Goal: Task Accomplishment & Management: Use online tool/utility

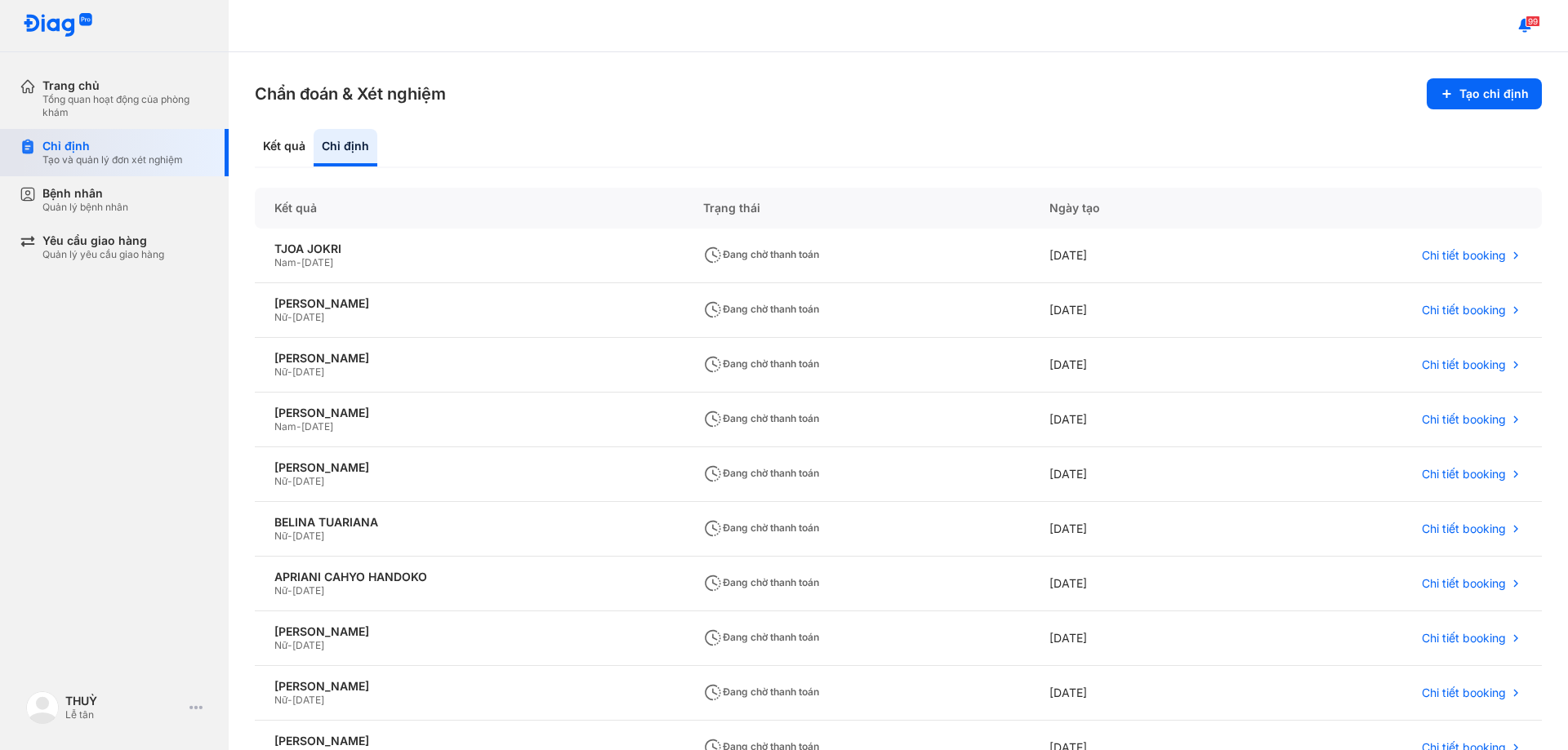
click at [93, 156] on div "Tạo và quản lý đơn xét nghiệm" at bounding box center [112, 160] width 140 height 13
click at [1461, 103] on button "Tạo chỉ định" at bounding box center [1484, 93] width 115 height 31
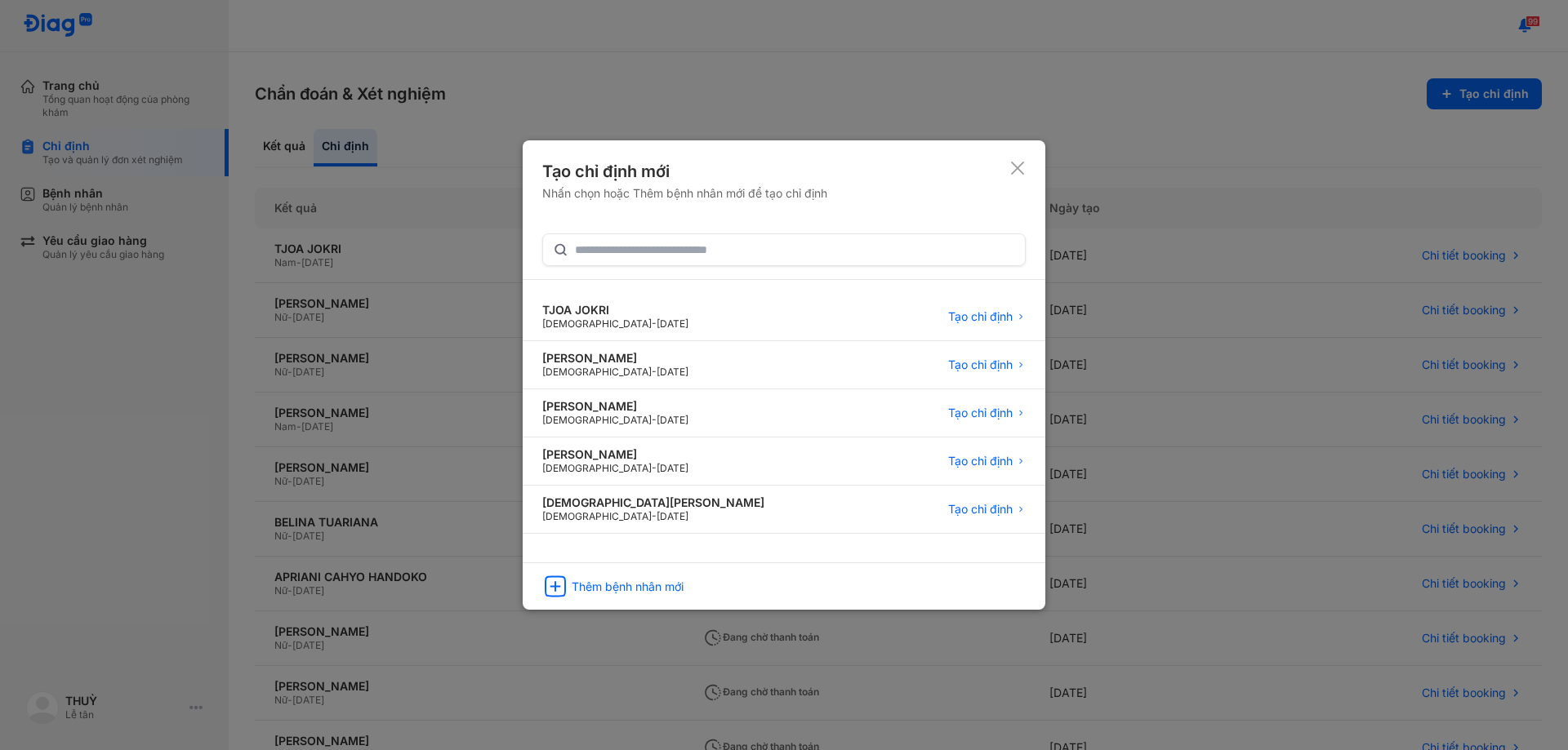
click at [1022, 168] on icon at bounding box center [1017, 168] width 17 height 17
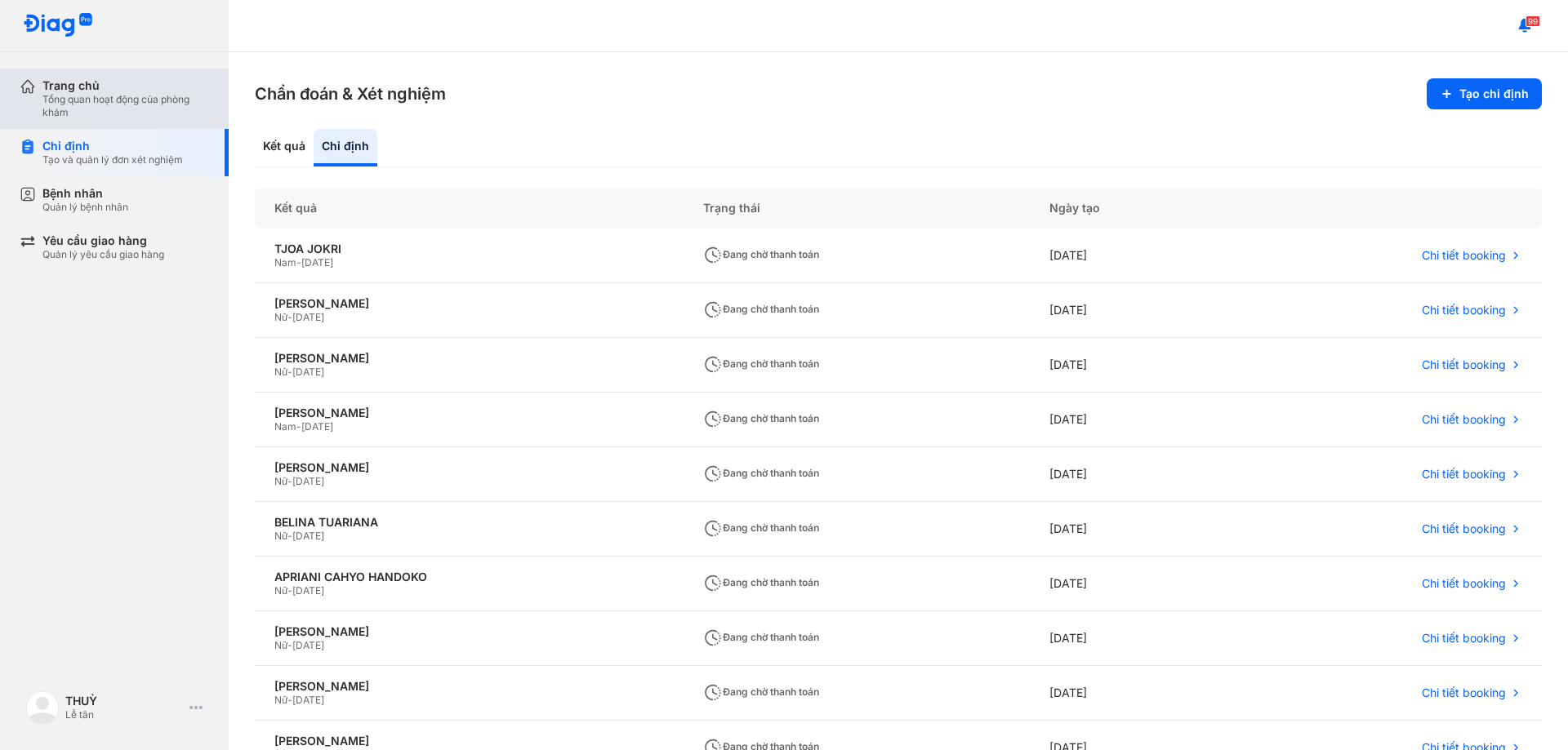
click at [74, 88] on div "Trang chủ" at bounding box center [125, 85] width 167 height 15
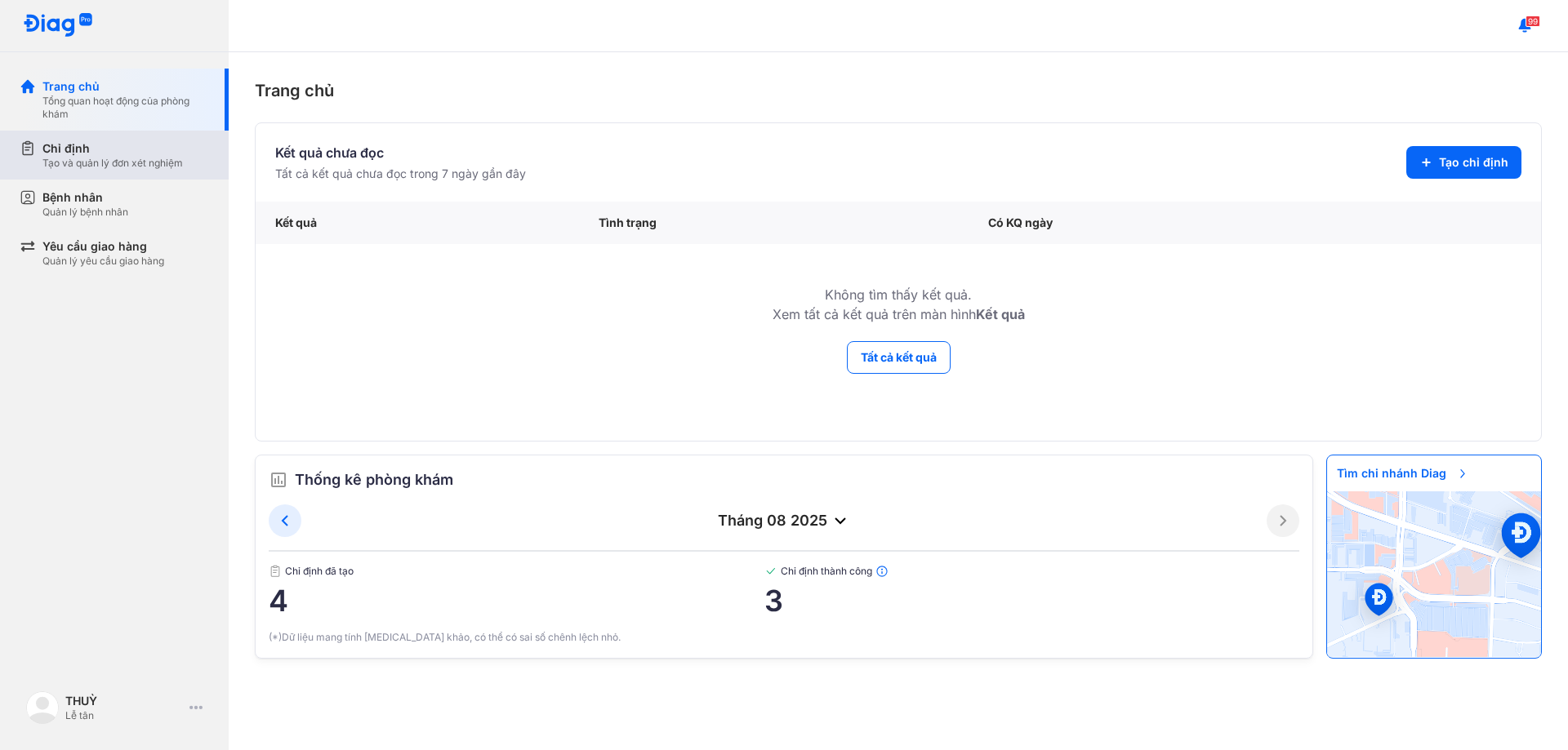
click at [83, 160] on div "Tạo và quản lý đơn xét nghiệm" at bounding box center [112, 163] width 140 height 13
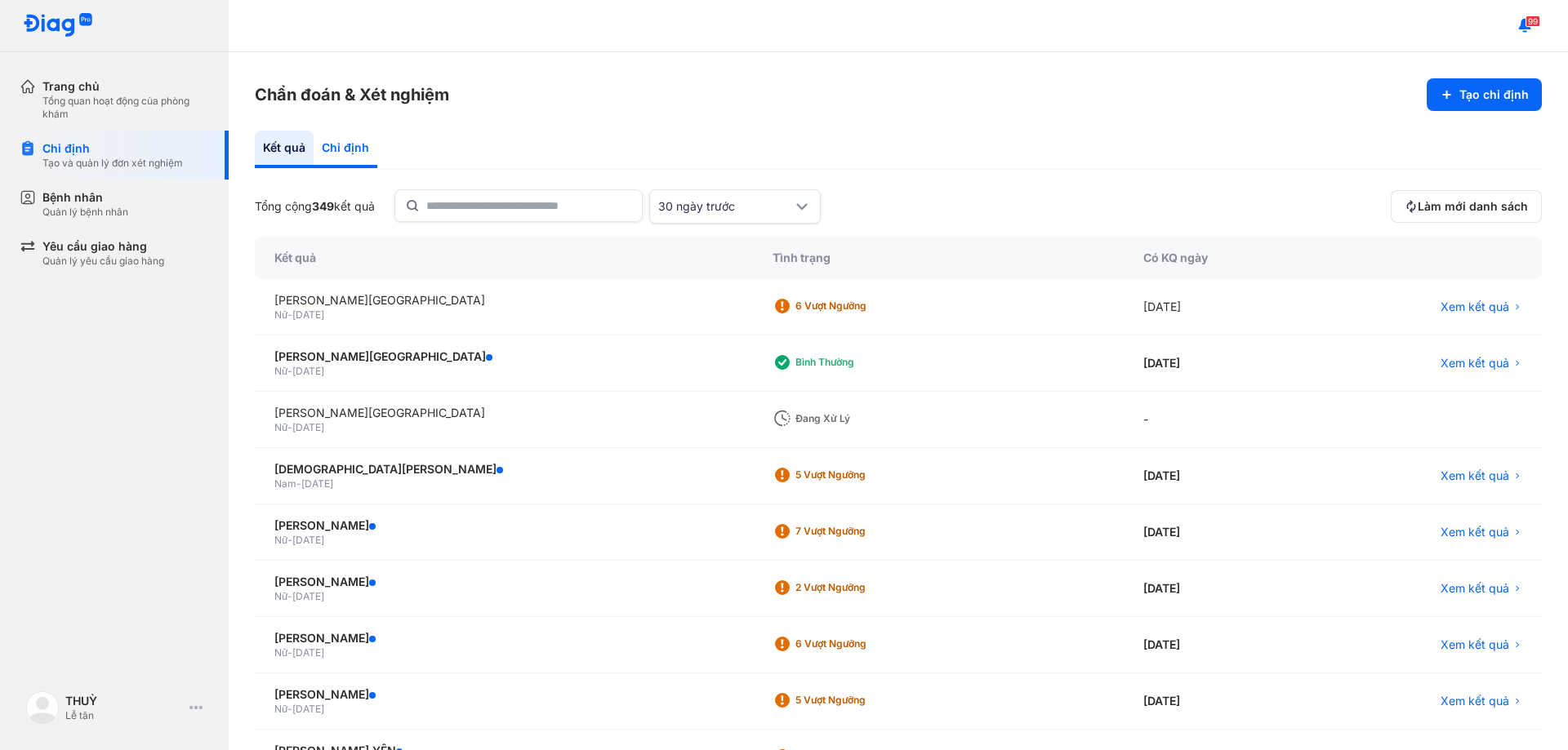
click at [349, 151] on div "Chỉ định" at bounding box center [345, 149] width 64 height 38
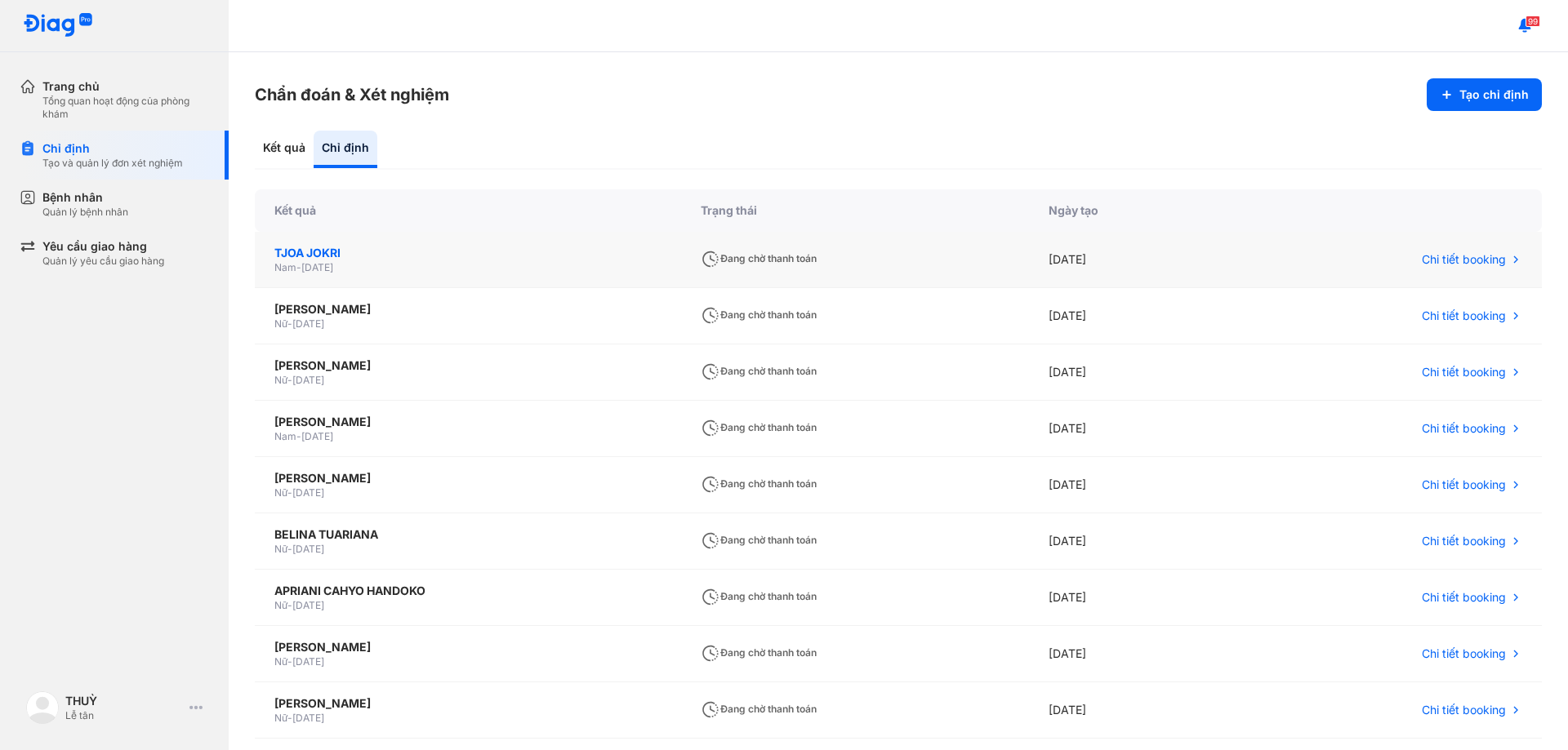
click at [310, 254] on div "TJOA JOKRI" at bounding box center [468, 253] width 387 height 17
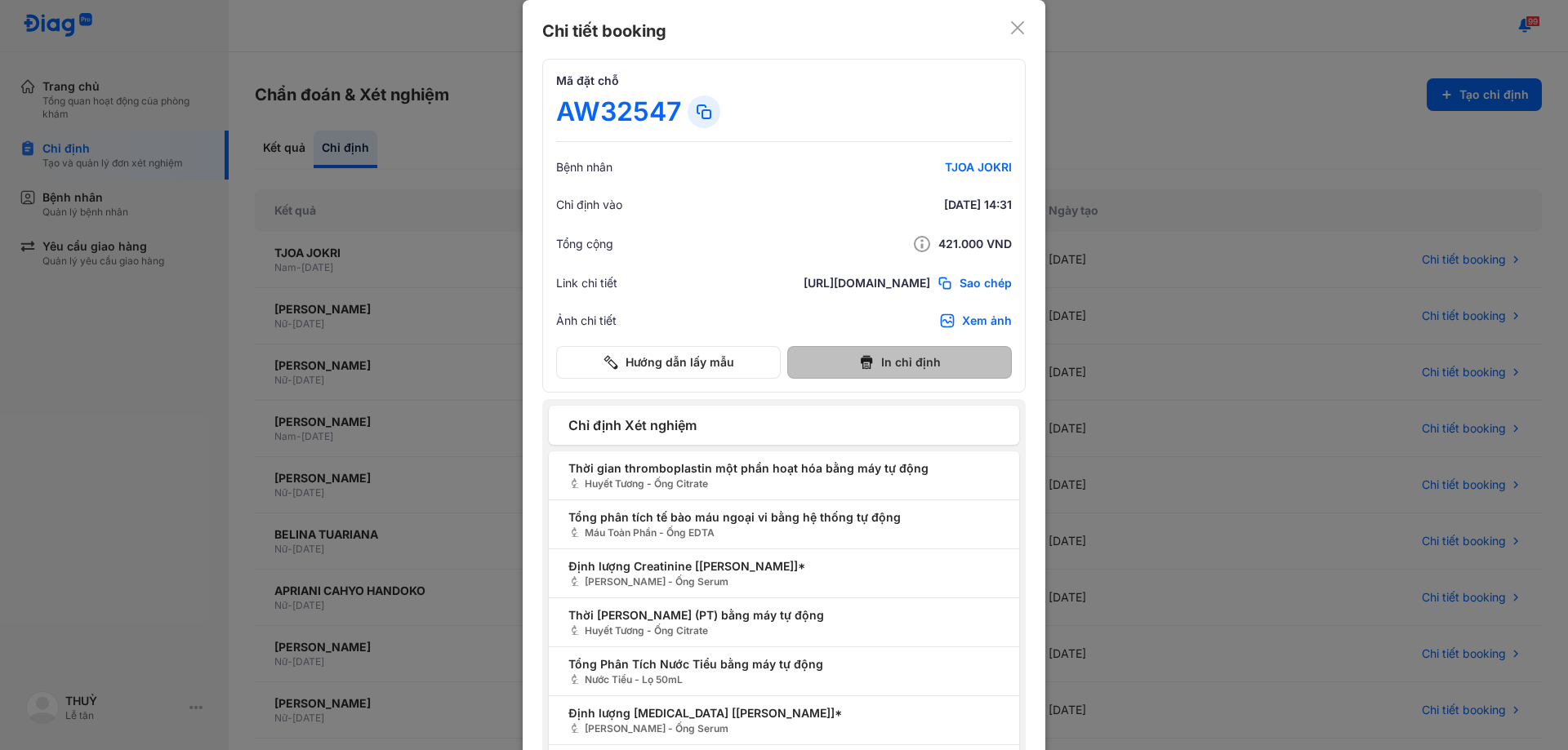
scroll to position [185, 0]
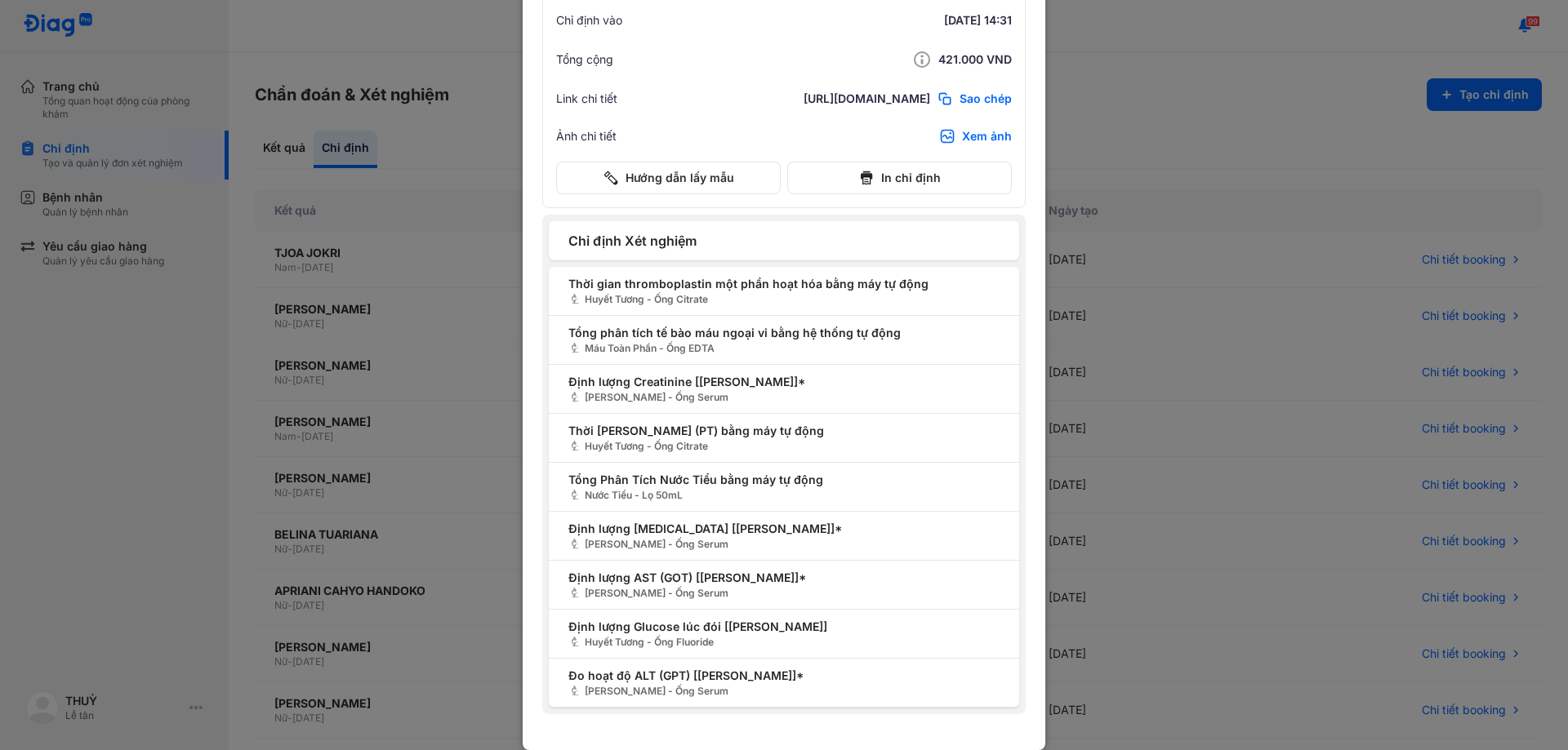
click at [128, 386] on div at bounding box center [784, 190] width 1568 height 750
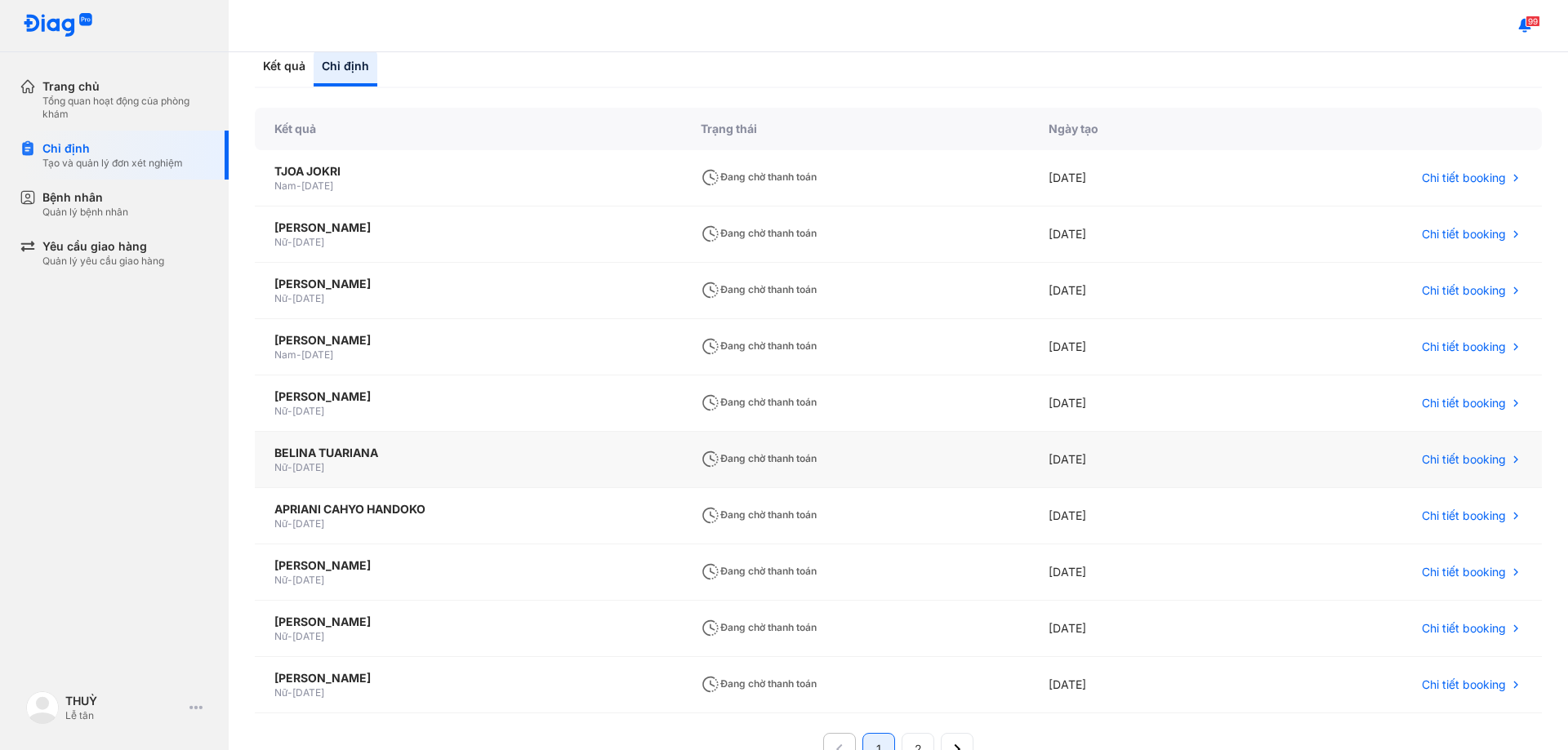
scroll to position [163, 0]
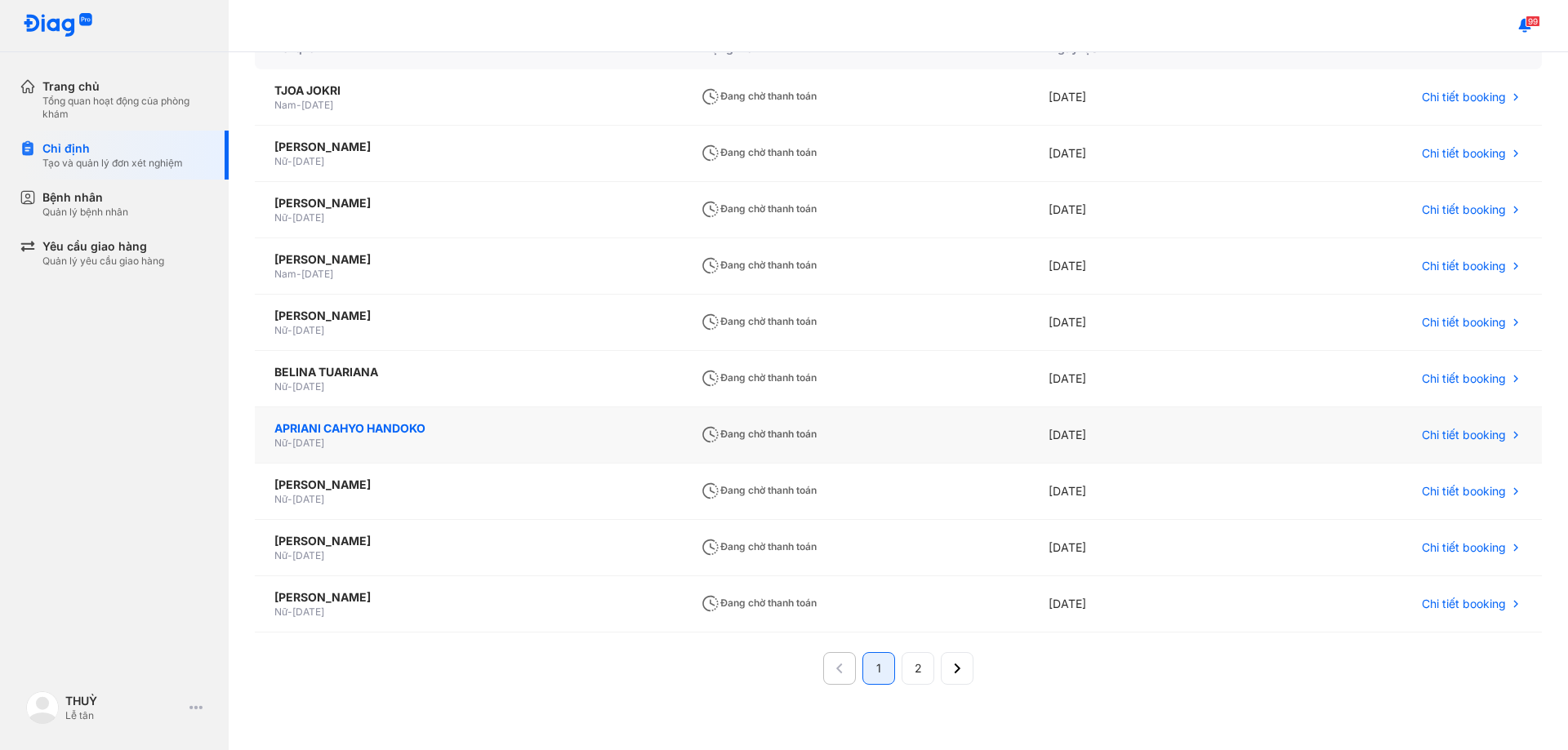
click at [300, 430] on div "APRIANI CAHYO HANDOKO" at bounding box center [468, 428] width 387 height 17
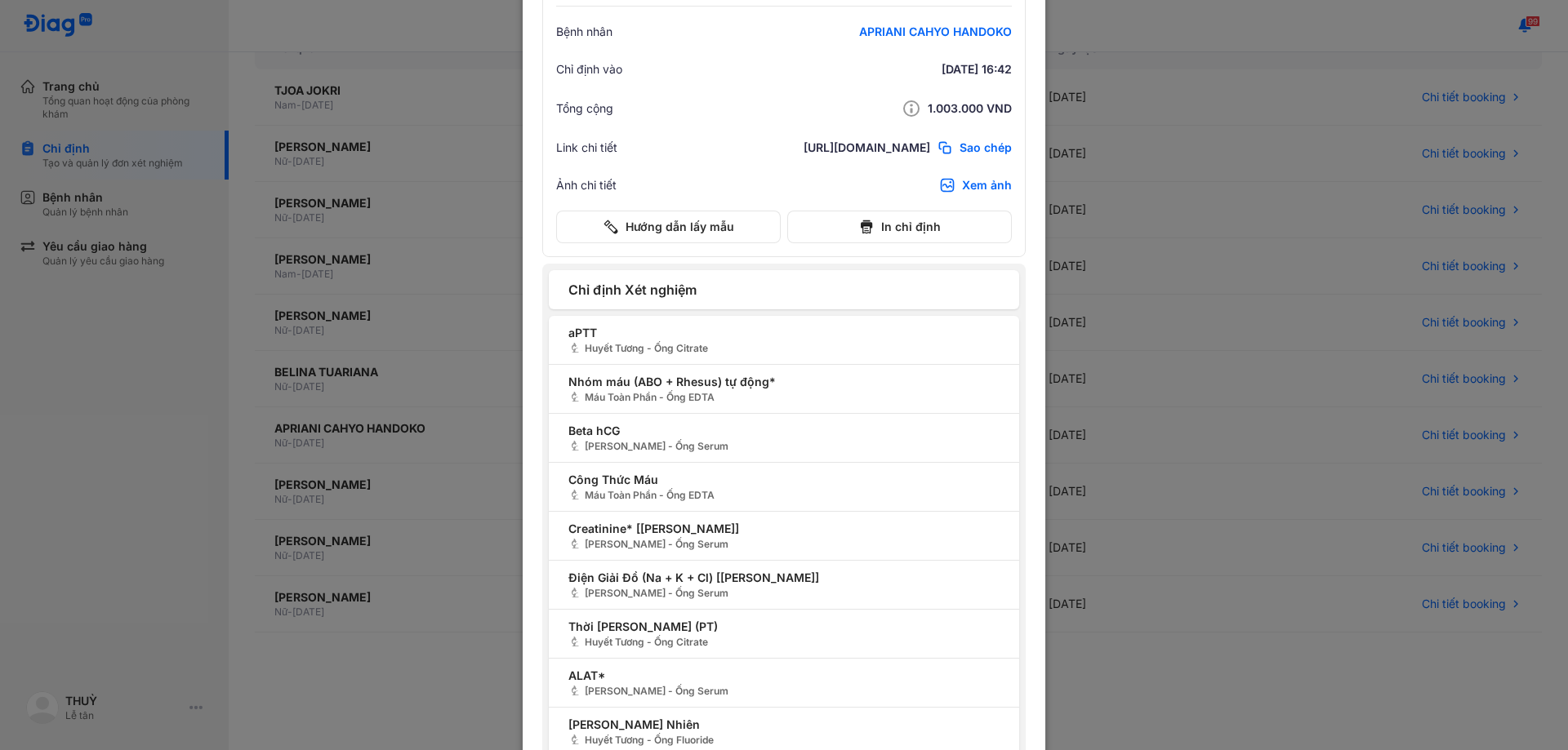
scroll to position [381, 0]
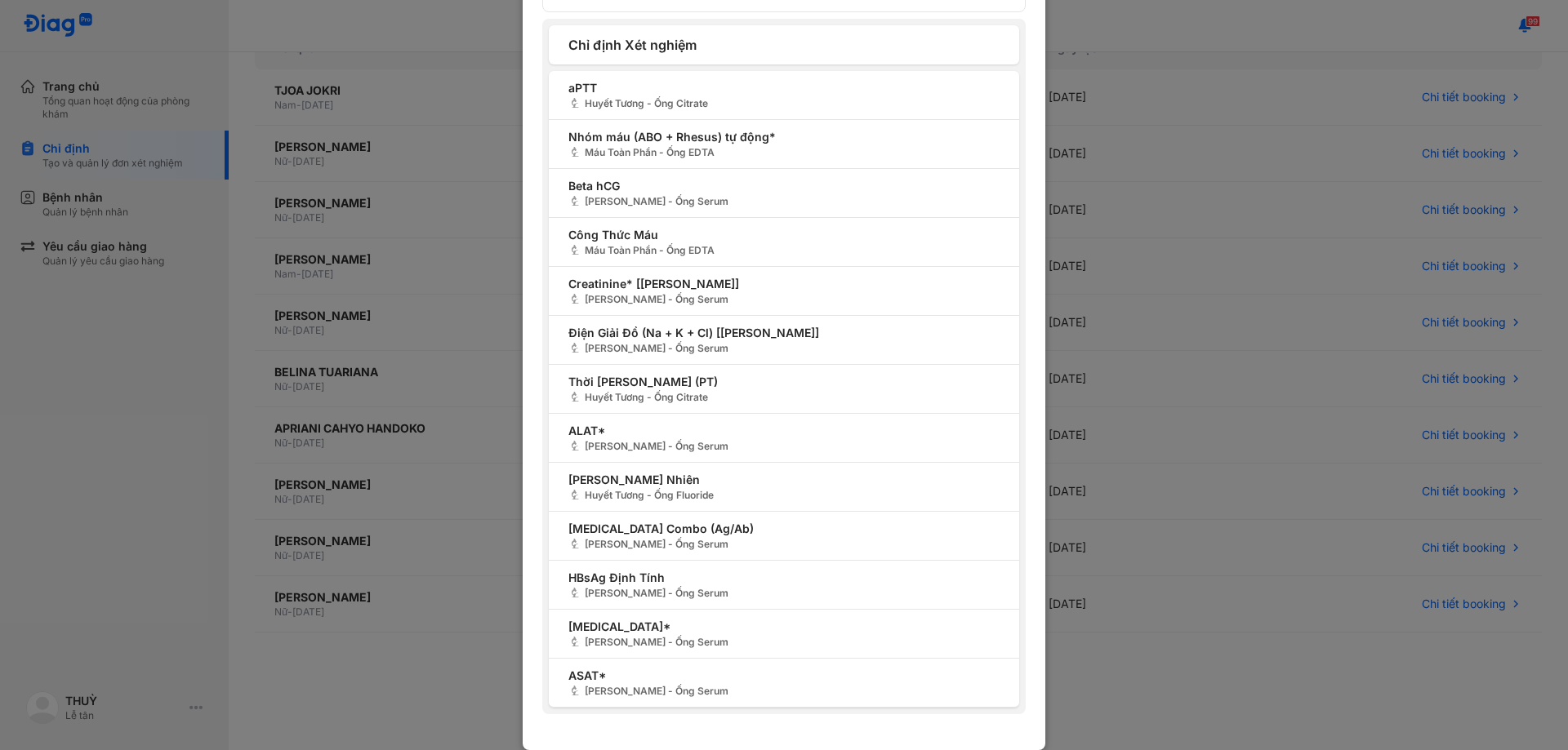
drag, startPoint x: 6, startPoint y: 425, endPoint x: 23, endPoint y: 415, distance: 19.7
click at [7, 425] on div "Chi tiết booking Mã đặt chỗ AF62884 Bệnh nhân APRIANI CAHYO HANDOKO Chỉ định và…" at bounding box center [784, 375] width 1568 height 750
click at [652, 745] on div "Chi tiết booking Mã đặt chỗ AF62884 Bệnh nhân APRIANI CAHYO HANDOKO Chỉ định và…" at bounding box center [784, 185] width 523 height 1131
click at [126, 470] on div "Chi tiết booking Mã đặt chỗ AF62884 Bệnh nhân APRIANI CAHYO HANDOKO Chỉ định và…" at bounding box center [784, 375] width 1568 height 750
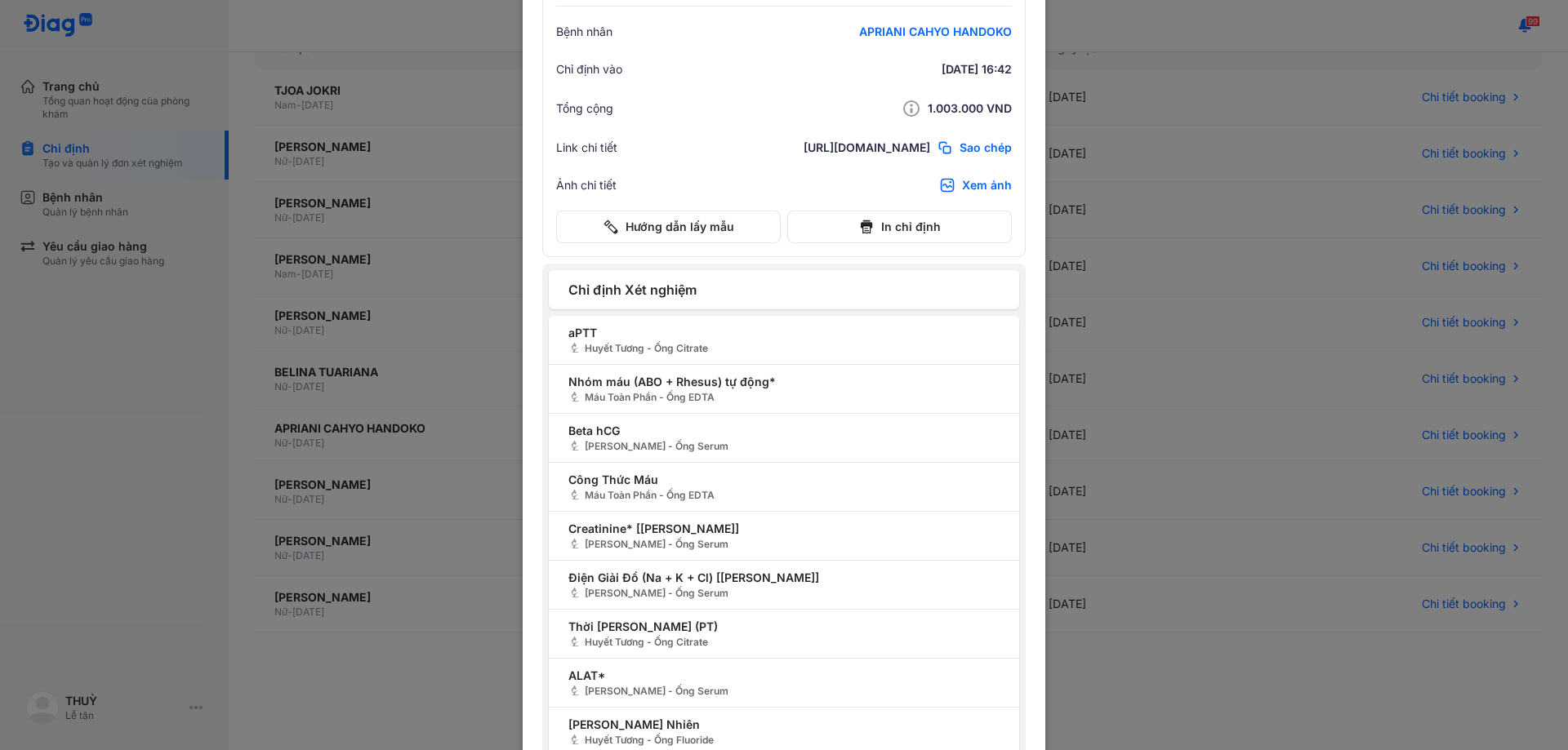
scroll to position [0, 0]
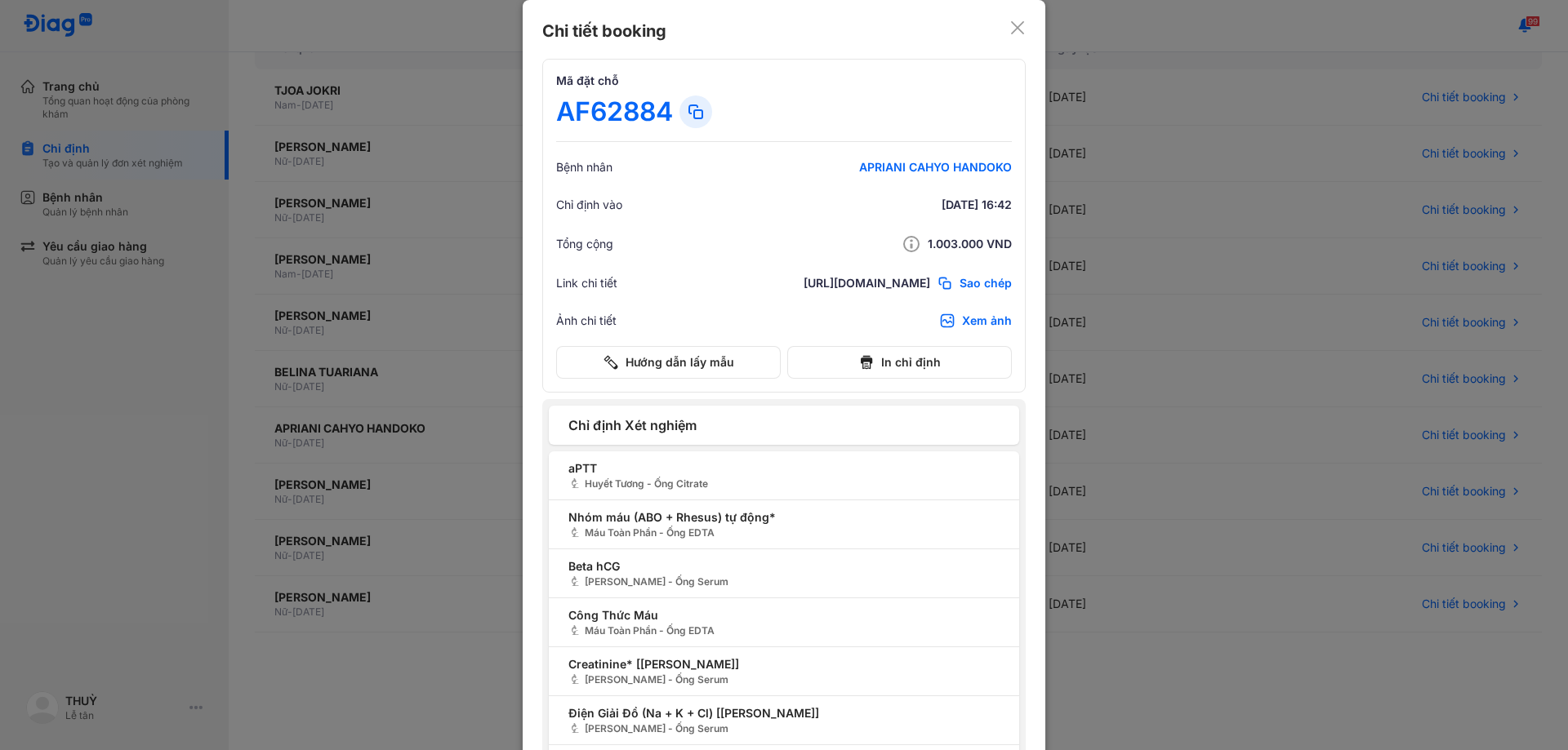
click at [1014, 29] on icon at bounding box center [1017, 28] width 17 height 17
